Goal: Task Accomplishment & Management: Complete application form

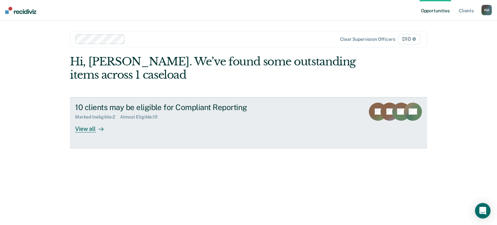
click at [91, 129] on div "View all" at bounding box center [93, 126] width 36 height 13
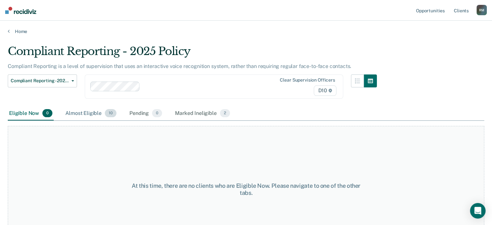
click at [90, 111] on div "Almost Eligible 10" at bounding box center [91, 113] width 54 height 14
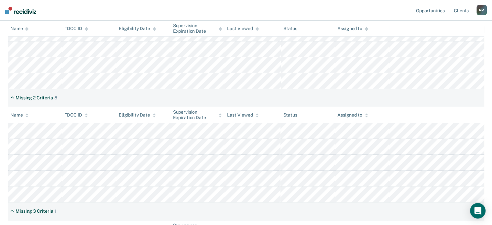
scroll to position [129, 0]
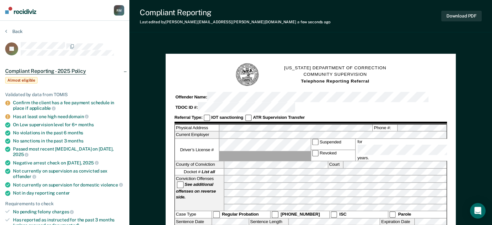
click at [8, 114] on icon at bounding box center [7, 116] width 5 height 5
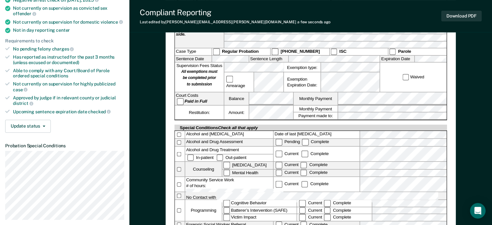
scroll to position [195, 0]
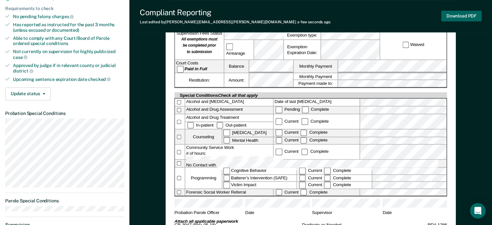
click at [460, 16] on button "Download PDF" at bounding box center [461, 16] width 40 height 11
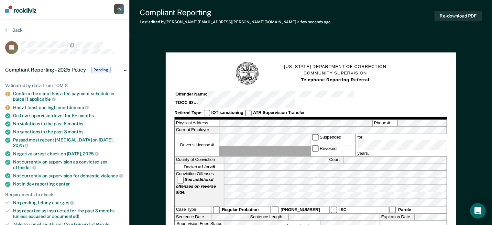
scroll to position [0, 0]
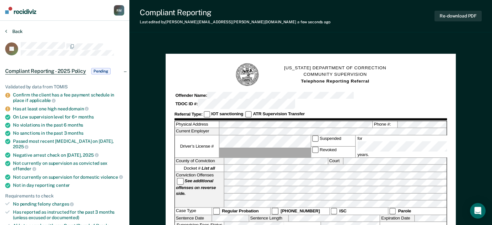
click at [10, 30] on button "Back" at bounding box center [13, 31] width 17 height 6
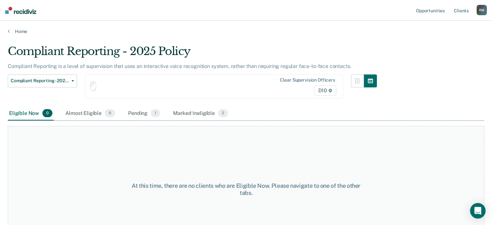
scroll to position [27, 0]
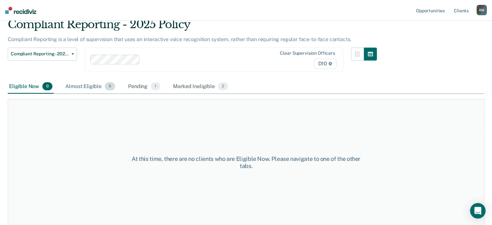
click at [87, 86] on div "Almost Eligible 9" at bounding box center [90, 87] width 52 height 14
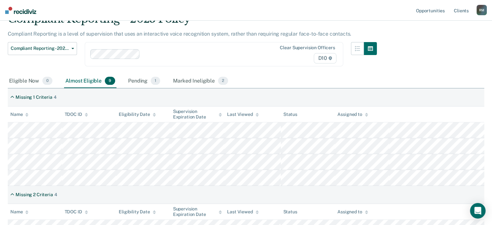
scroll to position [0, 0]
